Goal: Transaction & Acquisition: Purchase product/service

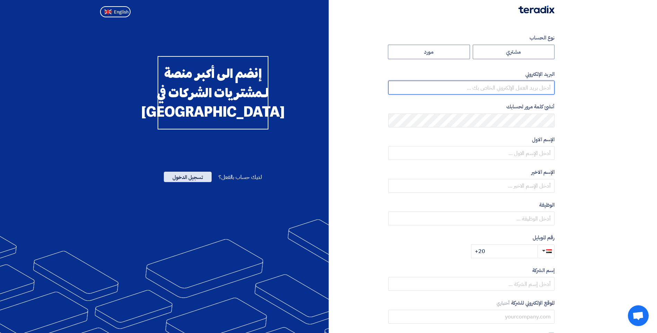
type input "[PERSON_NAME][EMAIL_ADDRESS][PERSON_NAME][DOMAIN_NAME]"
click at [200, 182] on span "تسجيل الدخول" at bounding box center [188, 177] width 48 height 10
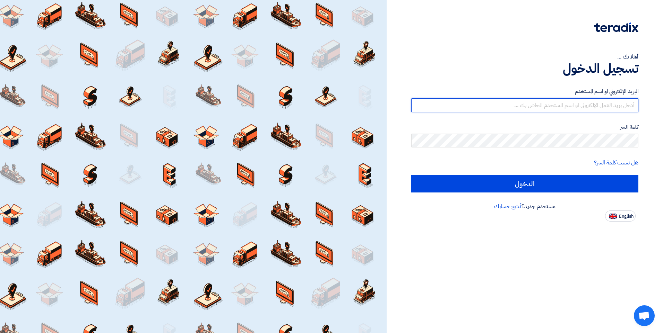
type input "[PERSON_NAME][EMAIL_ADDRESS][PERSON_NAME][DOMAIN_NAME]"
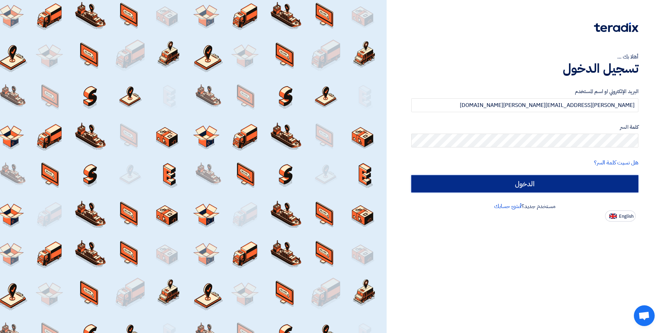
click at [510, 184] on input "الدخول" at bounding box center [524, 183] width 227 height 17
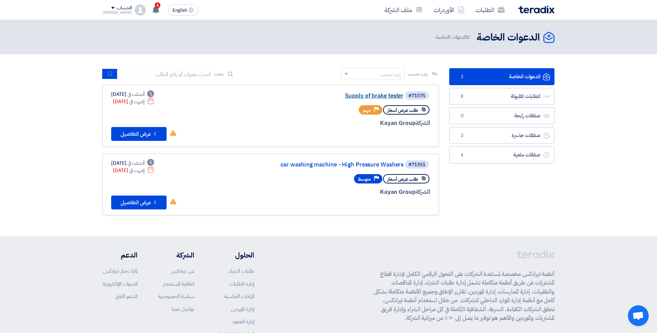
click at [382, 95] on link "Supply of brake tester" at bounding box center [334, 96] width 139 height 6
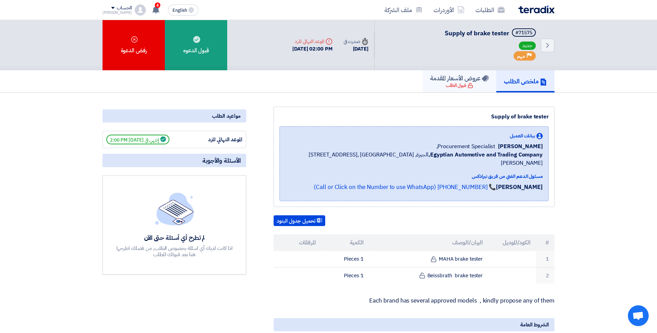
click at [445, 82] on h5 "عروض الأسعار المقدمة" at bounding box center [459, 78] width 59 height 8
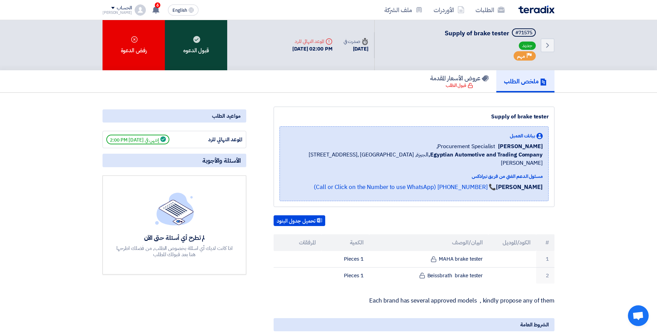
click at [201, 49] on div "قبول الدعوه" at bounding box center [196, 45] width 62 height 50
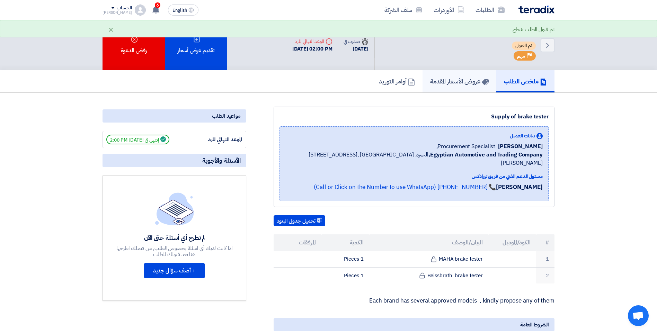
click at [471, 84] on h5 "عروض الأسعار المقدمة" at bounding box center [459, 81] width 59 height 8
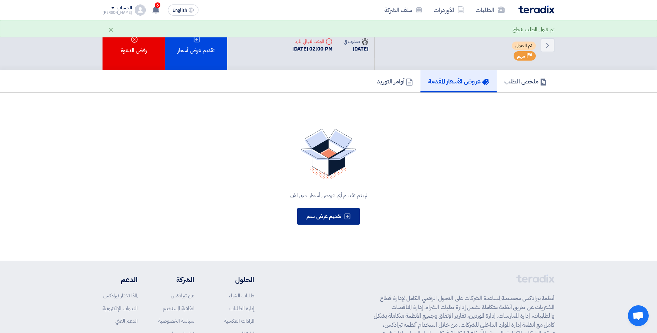
click at [329, 215] on span "تقديم عرض سعر" at bounding box center [323, 216] width 35 height 8
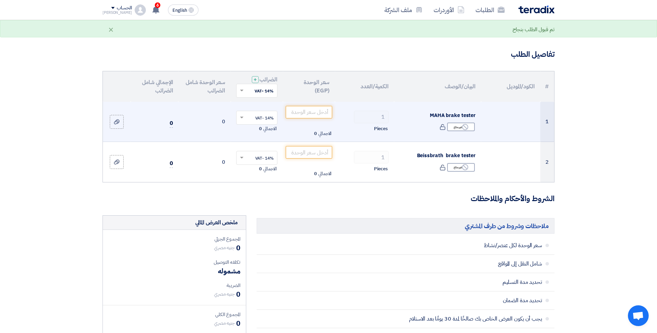
scroll to position [69, 0]
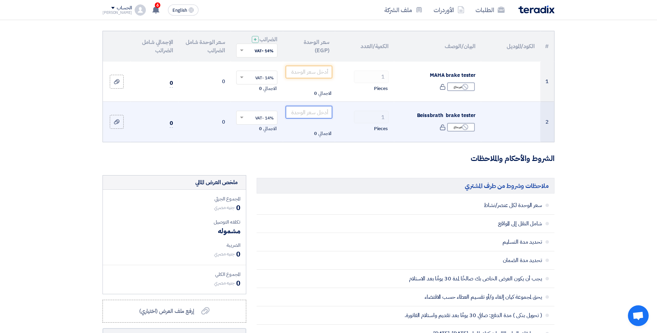
click at [305, 112] on input "number" at bounding box center [309, 112] width 47 height 12
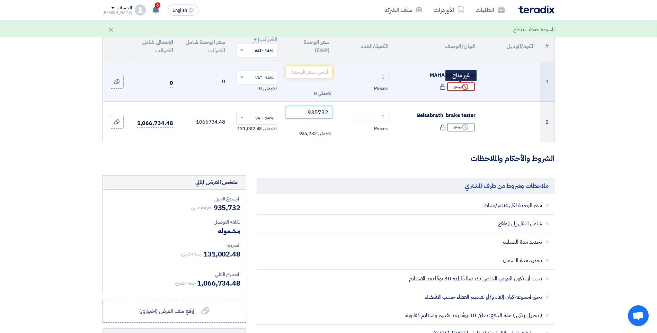
type input "935732"
click at [467, 88] on icon "Reject" at bounding box center [465, 87] width 6 height 6
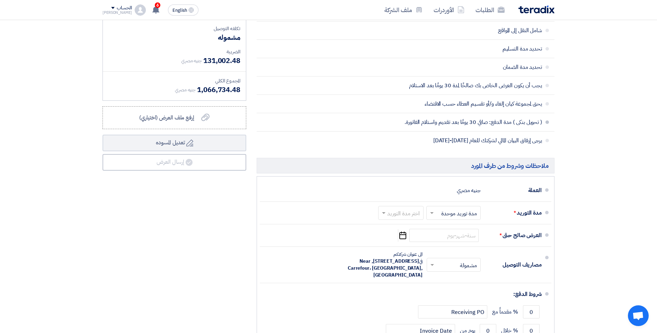
scroll to position [277, 0]
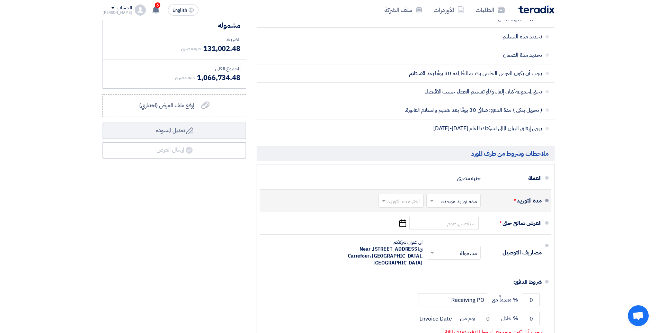
click at [456, 201] on input "text" at bounding box center [452, 202] width 51 height 10
click at [406, 195] on div "اختر مدة التوريد" at bounding box center [400, 201] width 45 height 14
click at [413, 248] on span "3-4 شهر" at bounding box center [411, 248] width 19 height 8
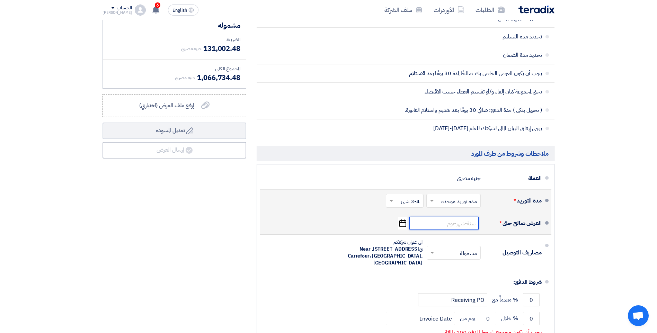
click at [464, 227] on input at bounding box center [444, 223] width 69 height 13
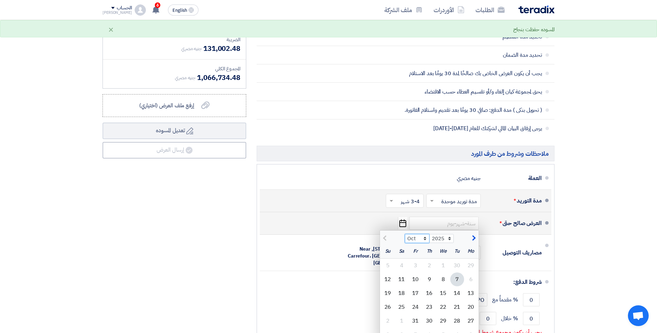
click at [425, 240] on select "Oct Nov Dec" at bounding box center [417, 238] width 25 height 9
select select "11"
click at [405, 234] on select "Oct Nov Dec" at bounding box center [417, 238] width 25 height 9
click at [416, 280] on div "7" at bounding box center [416, 280] width 14 height 14
type input "[DATE]"
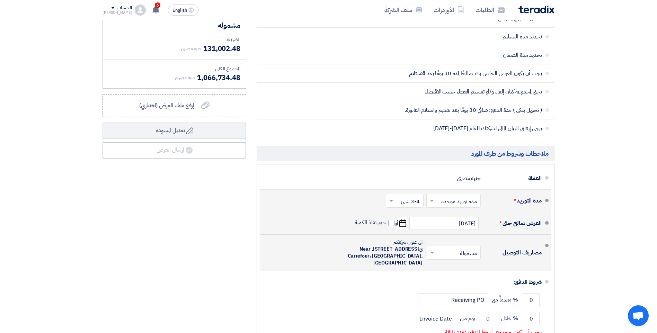
scroll to position [312, 0]
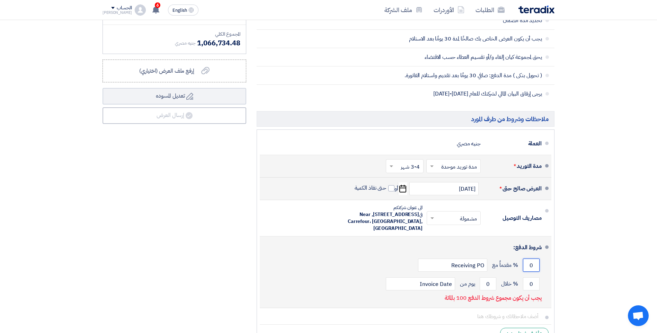
drag, startPoint x: 532, startPoint y: 269, endPoint x: 533, endPoint y: 265, distance: 4.2
click at [533, 265] on input "0" at bounding box center [531, 265] width 17 height 13
click at [530, 266] on input "0" at bounding box center [531, 265] width 17 height 13
type input "50"
drag, startPoint x: 530, startPoint y: 282, endPoint x: 536, endPoint y: 284, distance: 6.1
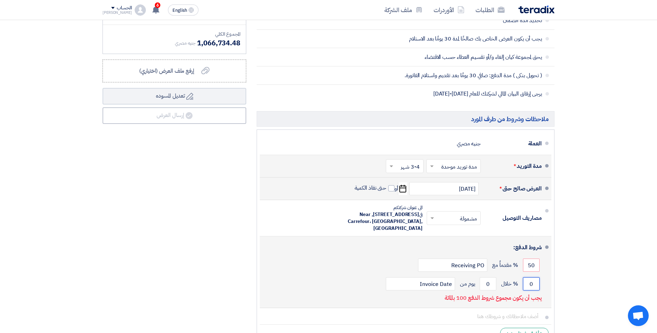
click at [536, 284] on input "0" at bounding box center [531, 284] width 17 height 13
type input "50"
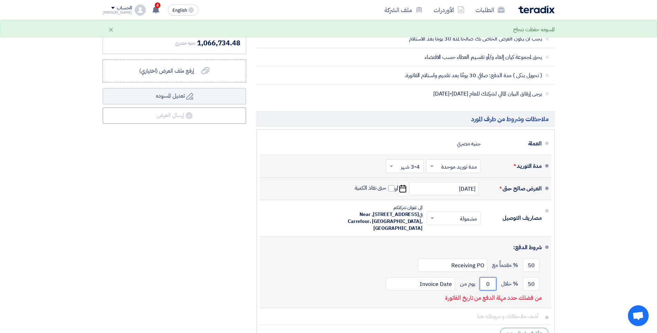
drag, startPoint x: 489, startPoint y: 284, endPoint x: 497, endPoint y: 283, distance: 8.0
click at [497, 283] on input "0" at bounding box center [488, 284] width 17 height 13
click at [486, 286] on input "0" at bounding box center [488, 284] width 17 height 13
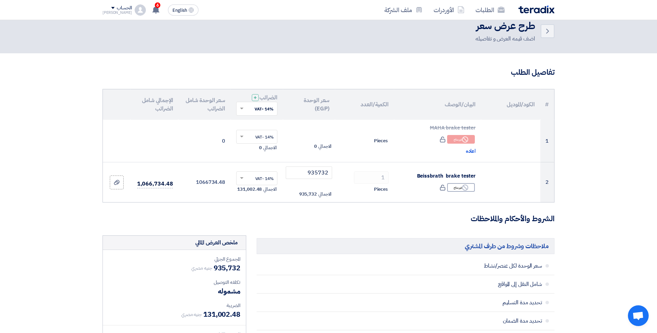
scroll to position [0, 0]
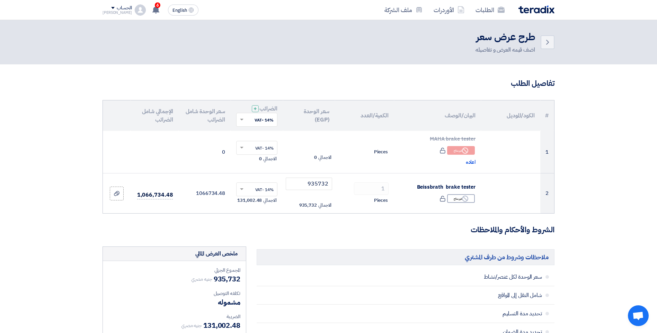
type input "30"
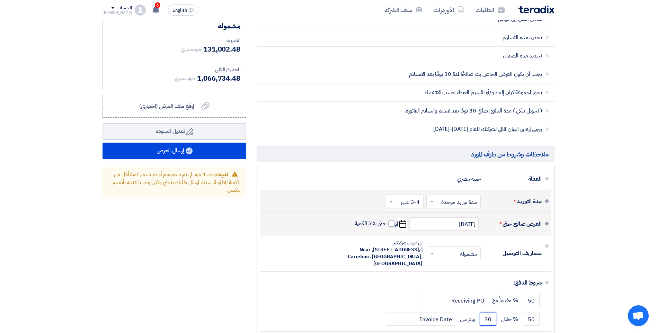
scroll to position [277, 0]
click at [400, 205] on input "text" at bounding box center [403, 202] width 34 height 10
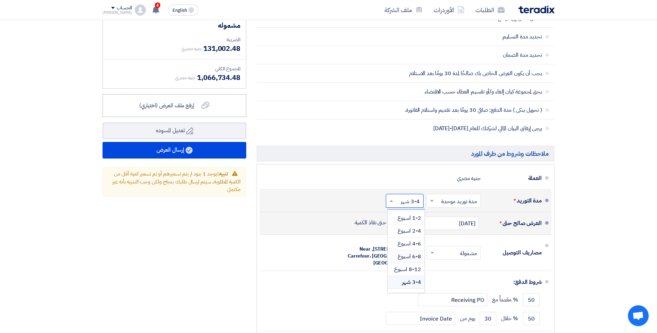
scroll to position [58, 0]
click at [405, 234] on span "8-12 اسبوع" at bounding box center [407, 235] width 27 height 8
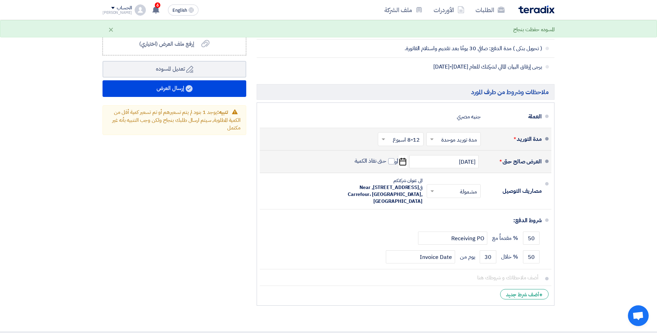
scroll to position [347, 0]
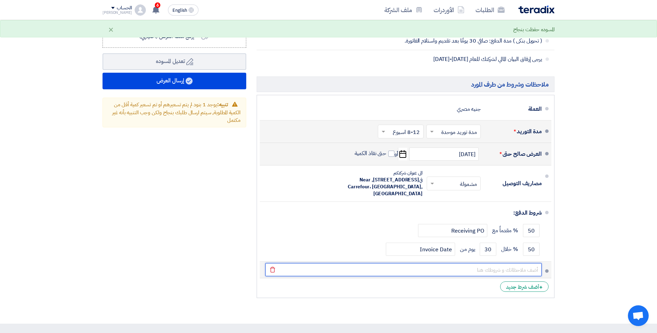
click at [502, 273] on input "text" at bounding box center [403, 269] width 277 height 13
paste input "Prices according to the currency rate [DATE] in CBE, and changes in this rate a…"
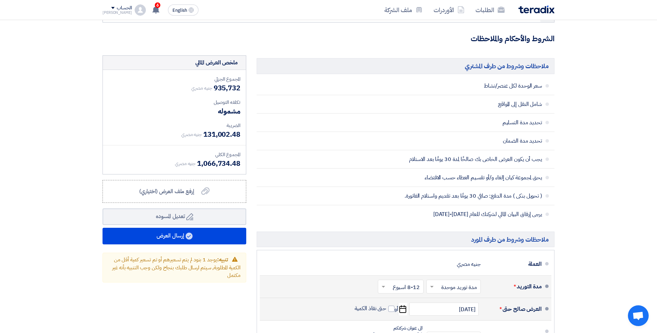
scroll to position [173, 0]
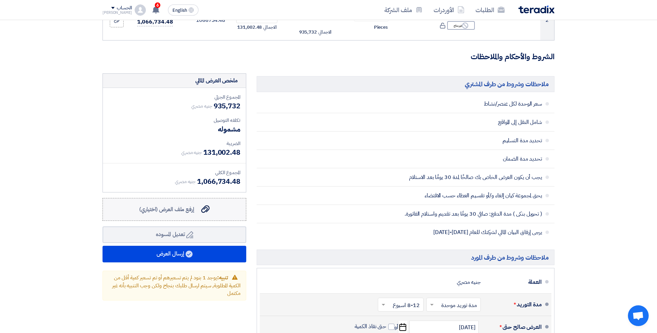
type input "Prices according to the currency rate [DATE] in CBE, and changes in this rate a…"
click at [175, 208] on span "إرفع ملف العرض (اختياري)" at bounding box center [166, 210] width 55 height 8
click at [0, 0] on input "إرفع ملف العرض (اختياري) إرفع ملف العرض (اختياري)" at bounding box center [0, 0] width 0 height 0
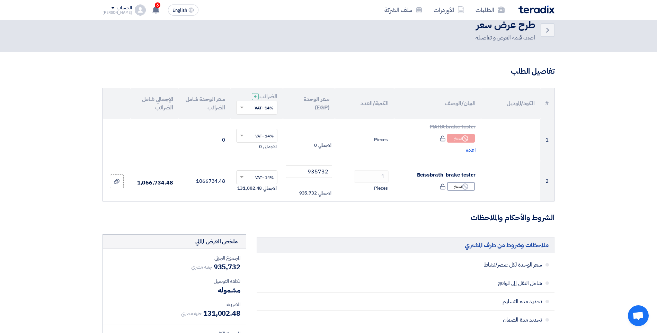
scroll to position [0, 0]
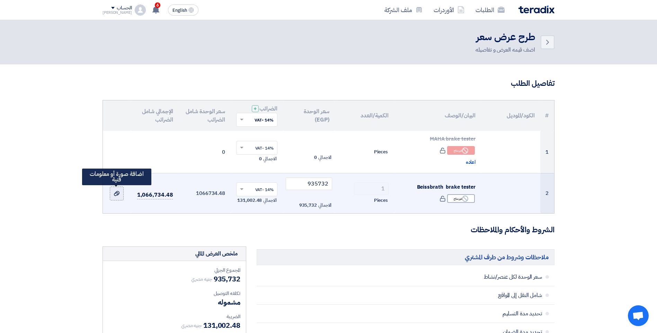
click at [119, 191] on icon at bounding box center [117, 194] width 6 height 6
click at [0, 0] on input "file" at bounding box center [0, 0] width 0 height 0
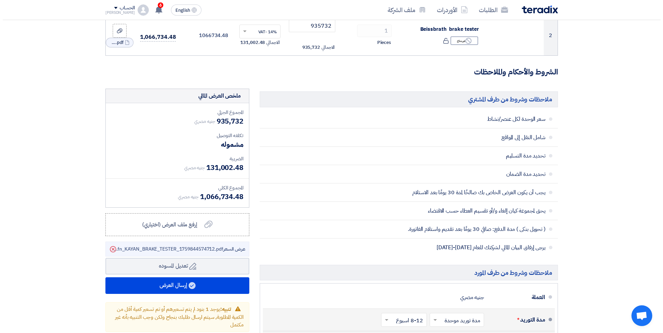
scroll to position [173, 0]
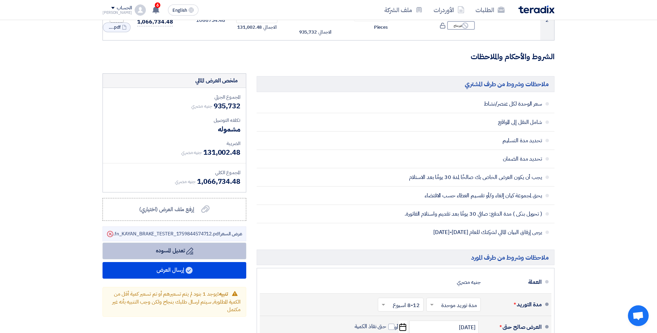
drag, startPoint x: 111, startPoint y: 234, endPoint x: 127, endPoint y: 237, distance: 16.2
click at [111, 234] on icon "Delete" at bounding box center [110, 234] width 12 height 12
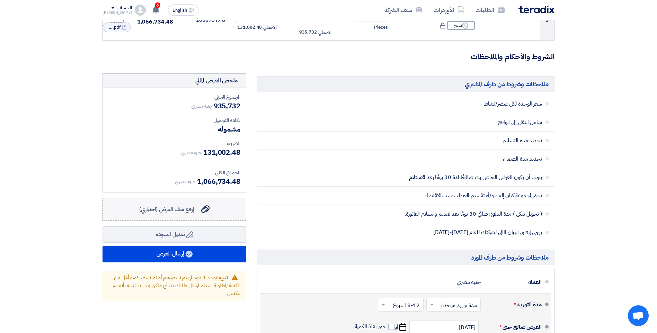
click at [159, 205] on label "إرفع ملف العرض (اختياري) إرفع ملف العرض (اختياري)" at bounding box center [175, 209] width 144 height 23
click at [0, 0] on input "إرفع ملف العرض (اختياري) إرفع ملف العرض (اختياري)" at bounding box center [0, 0] width 0 height 0
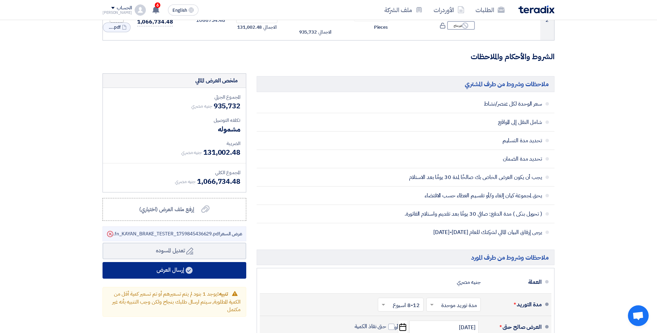
click at [196, 264] on button "إرسال العرض" at bounding box center [175, 270] width 144 height 17
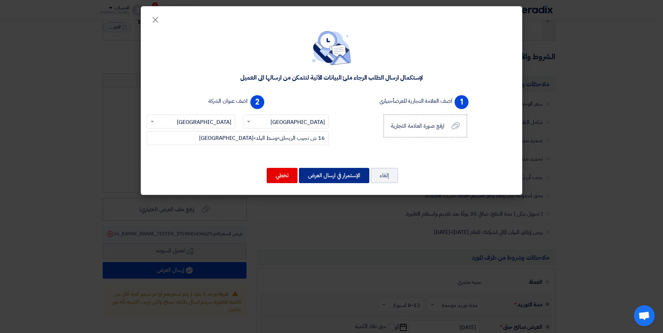
click at [331, 176] on button "الإستمرار في ارسال العرض" at bounding box center [334, 175] width 70 height 15
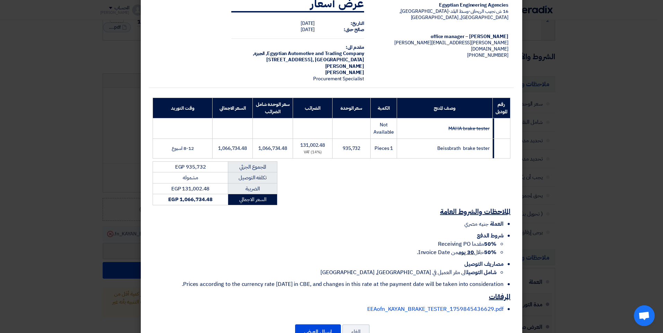
scroll to position [37, 0]
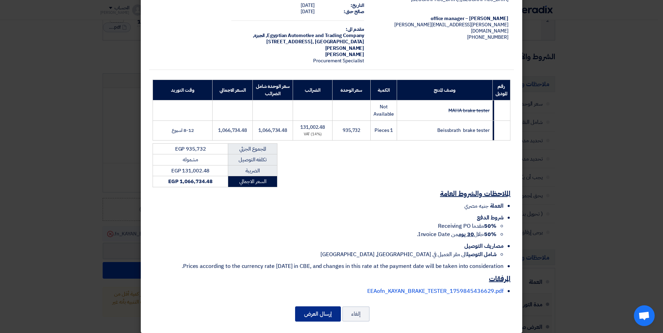
click at [330, 307] on button "إرسال العرض" at bounding box center [318, 314] width 46 height 15
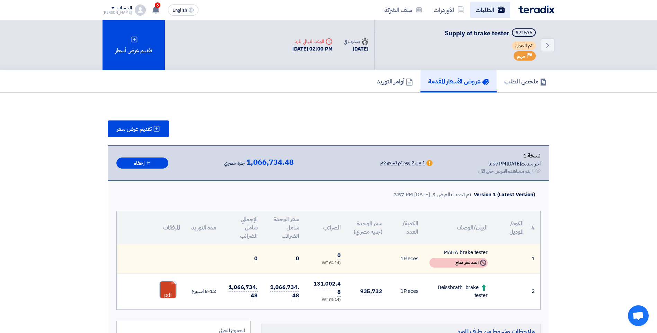
click at [488, 9] on link "الطلبات" at bounding box center [490, 10] width 40 height 16
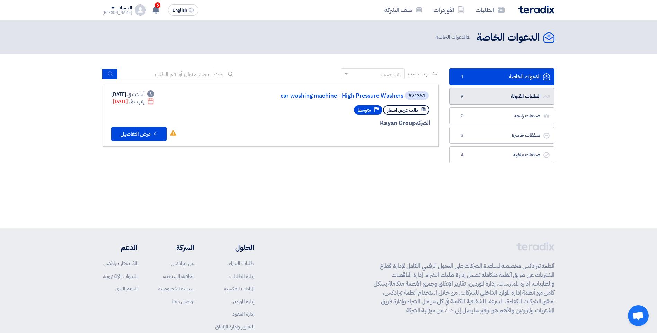
click at [479, 95] on link "الطلبات المقبولة الطلبات المقبولة 9" at bounding box center [502, 96] width 105 height 17
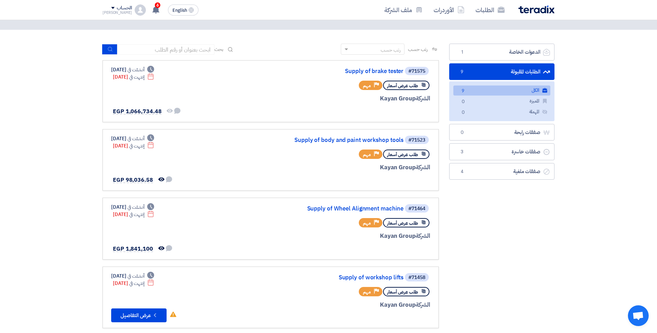
scroll to position [35, 0]
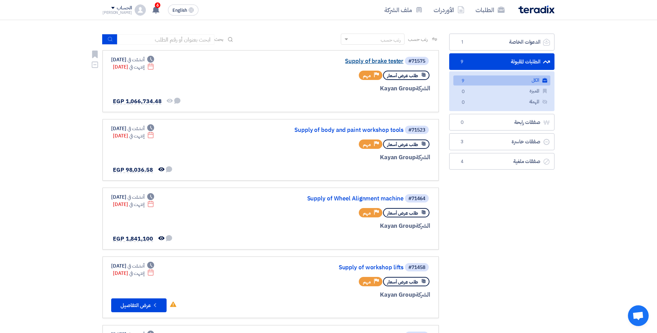
click at [380, 62] on link "Supply of brake tester" at bounding box center [334, 61] width 139 height 6
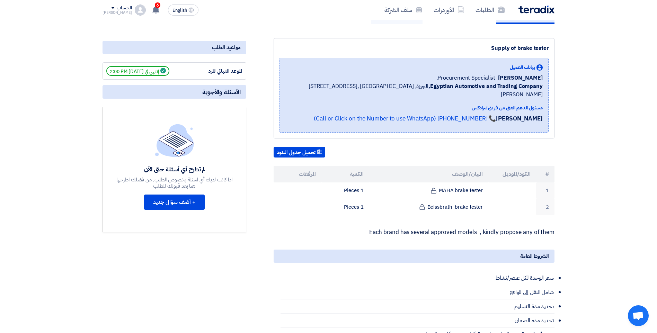
scroll to position [69, 0]
click at [1, 0] on nav "الطلبات الأوردرات ملف الشركة English EN 6 تعديل جديد خاص بطلب شراء "Supply of W…" at bounding box center [328, 10] width 657 height 20
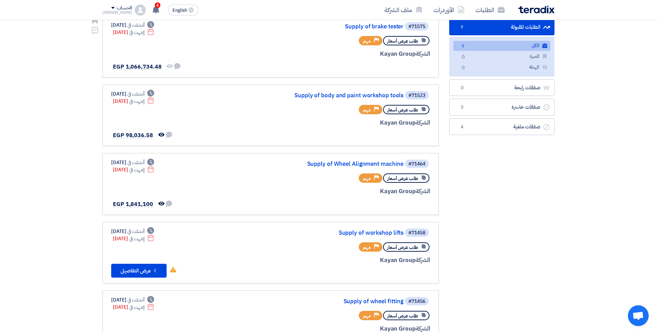
scroll to position [104, 0]
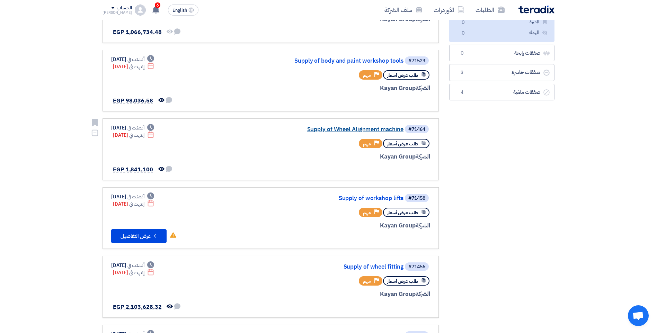
click at [347, 128] on link "Supply of Wheel Alignment machine" at bounding box center [334, 130] width 139 height 6
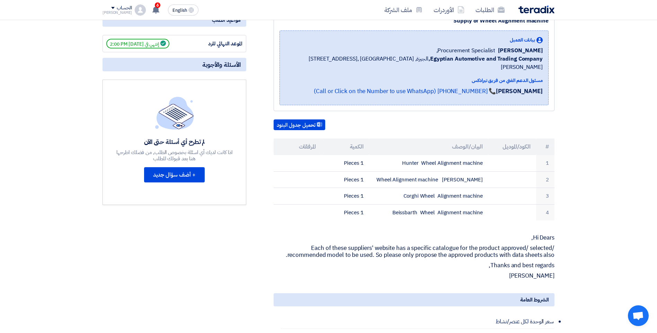
scroll to position [139, 0]
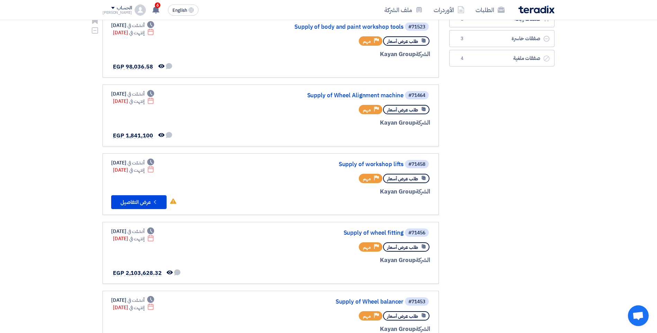
scroll to position [139, 0]
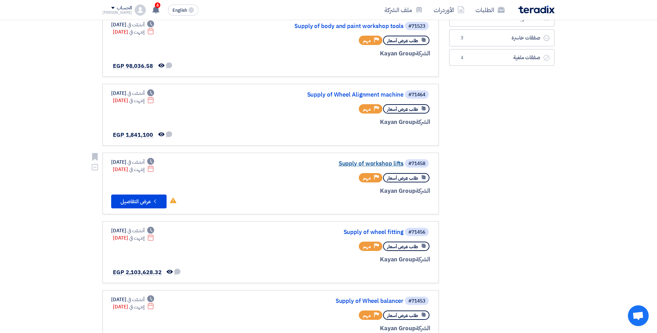
click at [386, 163] on link "Supply of workshop lifts" at bounding box center [334, 164] width 139 height 6
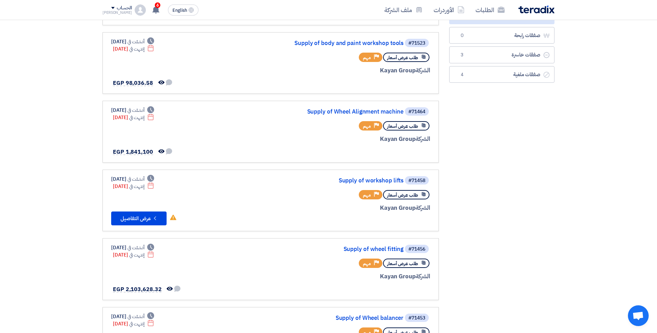
scroll to position [139, 0]
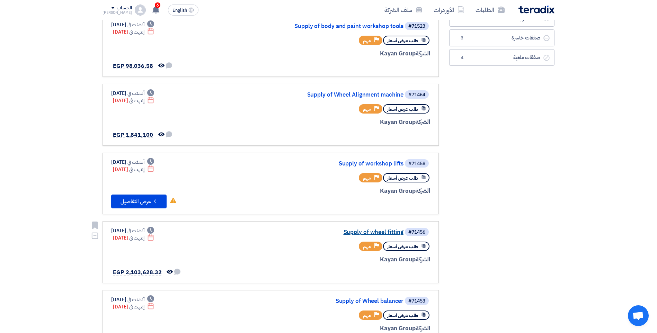
click at [374, 232] on link "Supply of wheel fitting" at bounding box center [334, 232] width 139 height 6
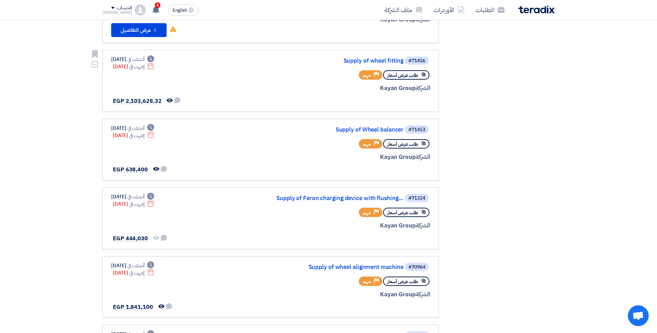
scroll to position [312, 0]
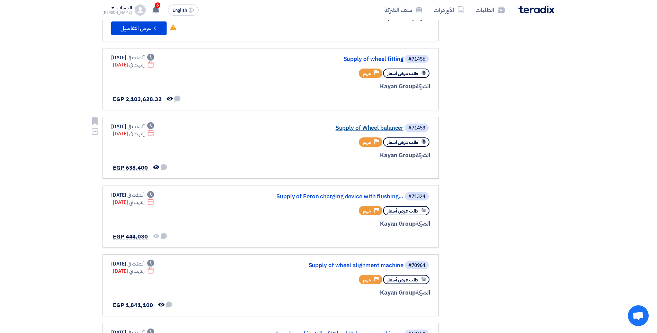
click at [378, 130] on link "Supply of Wheel balancer" at bounding box center [334, 128] width 139 height 6
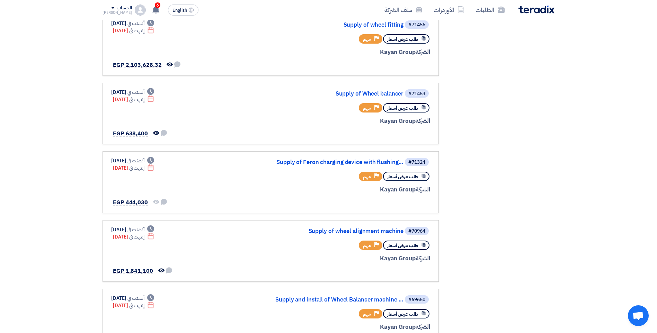
scroll to position [347, 0]
click at [383, 230] on link "Supply of wheel alignment machine" at bounding box center [334, 231] width 139 height 6
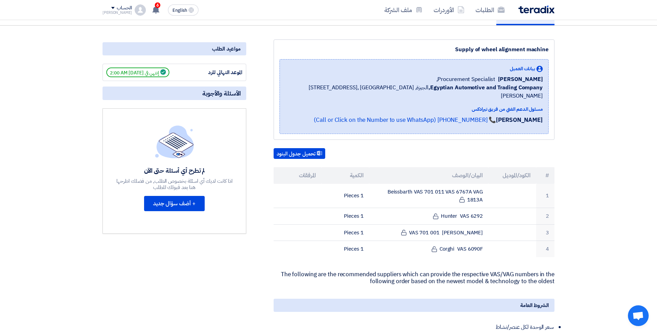
scroll to position [69, 0]
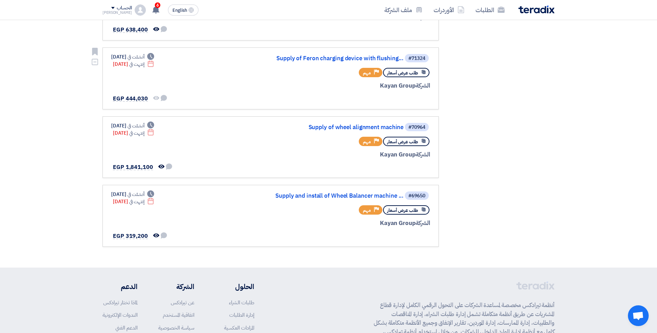
scroll to position [451, 0]
click at [346, 197] on link "Supply and install of Wheel Balancer machine ..." at bounding box center [334, 196] width 139 height 6
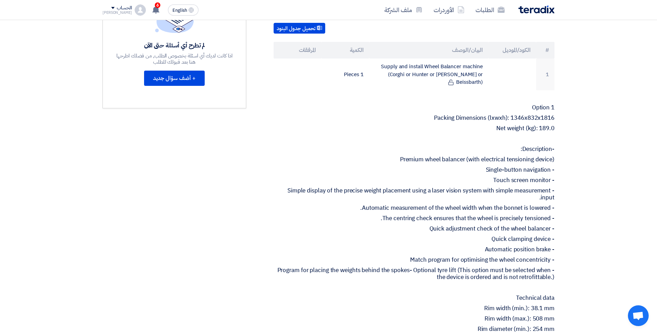
scroll to position [173, 0]
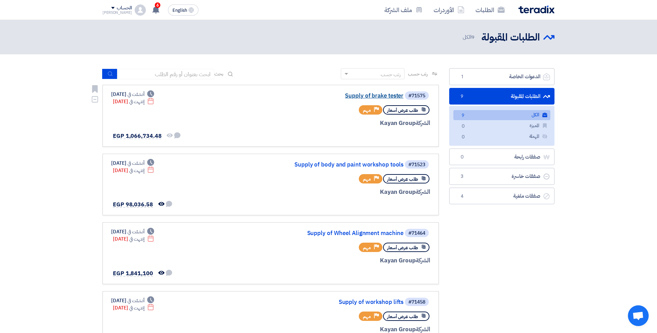
click at [386, 95] on link "Supply of brake tester" at bounding box center [334, 96] width 139 height 6
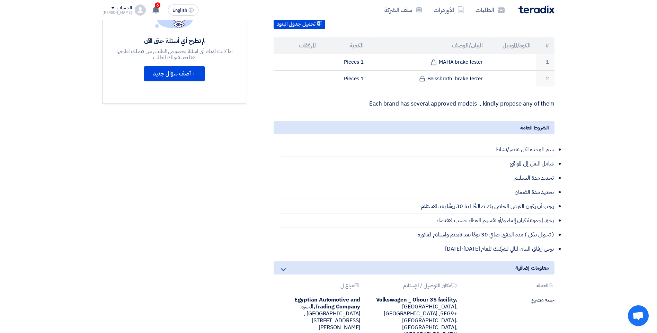
scroll to position [104, 0]
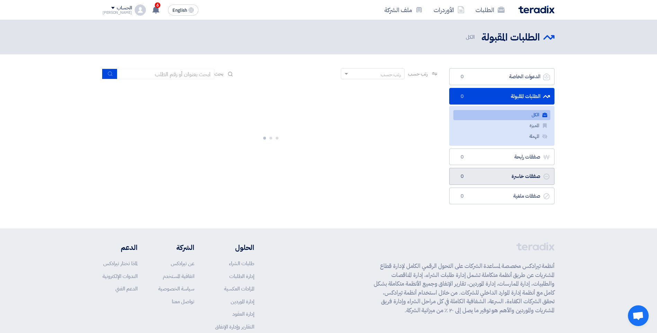
click at [504, 175] on link "صفقات خاسرة صفقات خاسرة 0" at bounding box center [502, 176] width 105 height 17
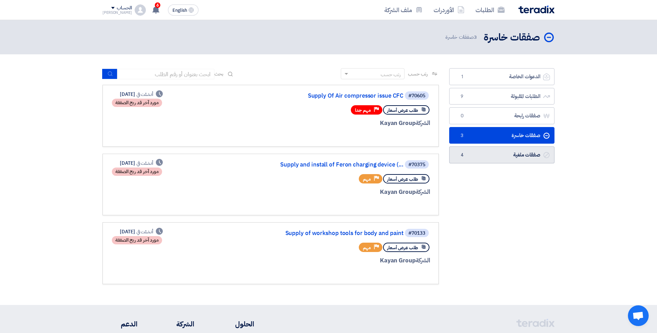
click at [482, 157] on link "صفقات ملغية صفقات ملغية 4" at bounding box center [502, 155] width 105 height 17
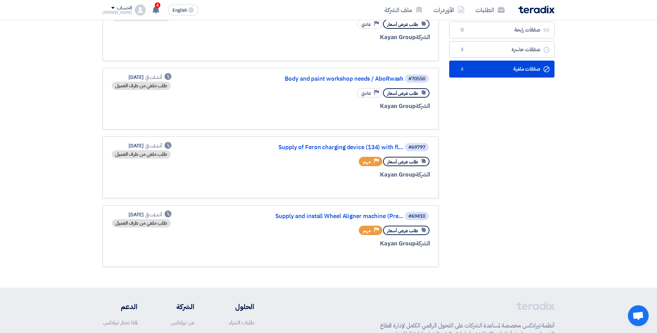
scroll to position [104, 0]
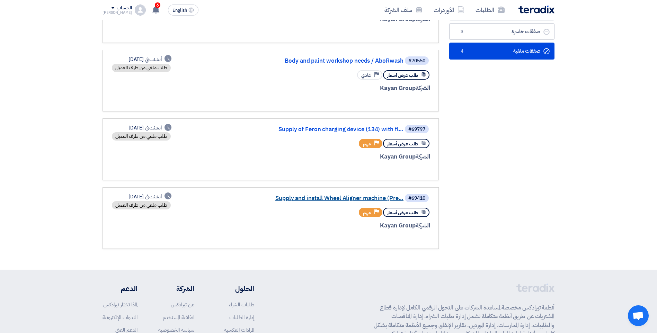
click at [369, 199] on link "Supply and install Wheel Aligner machine (Pre..." at bounding box center [334, 198] width 139 height 6
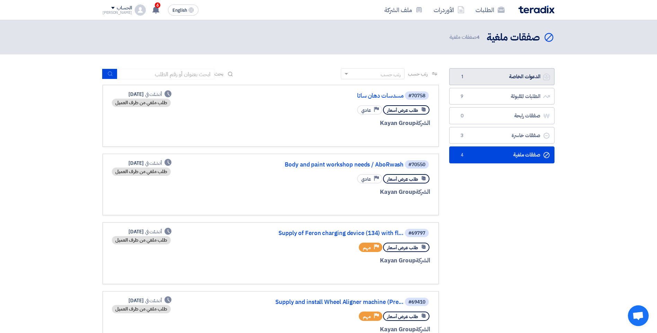
click at [529, 77] on link "الدعوات الخاصة الدعوات الخاصة 1" at bounding box center [502, 76] width 105 height 17
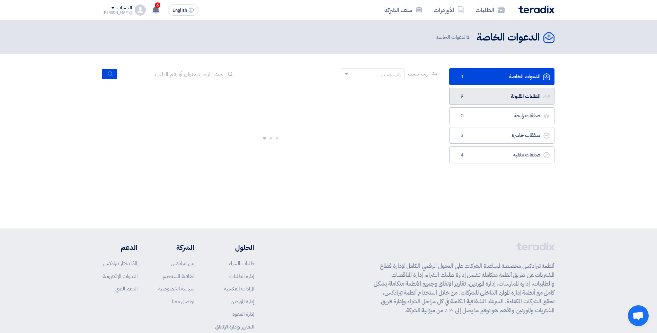
click at [462, 95] on span "9" at bounding box center [462, 96] width 8 height 7
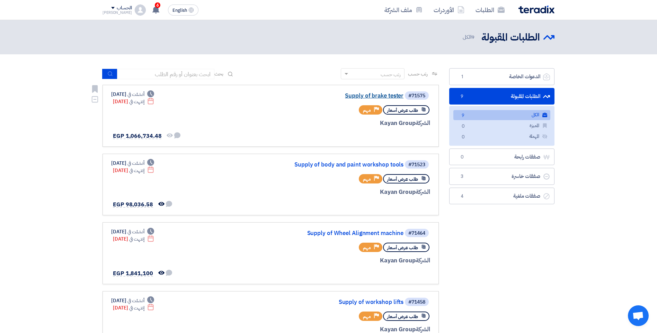
click at [383, 96] on link "Supply of brake tester" at bounding box center [334, 96] width 139 height 6
